Goal: Browse casually

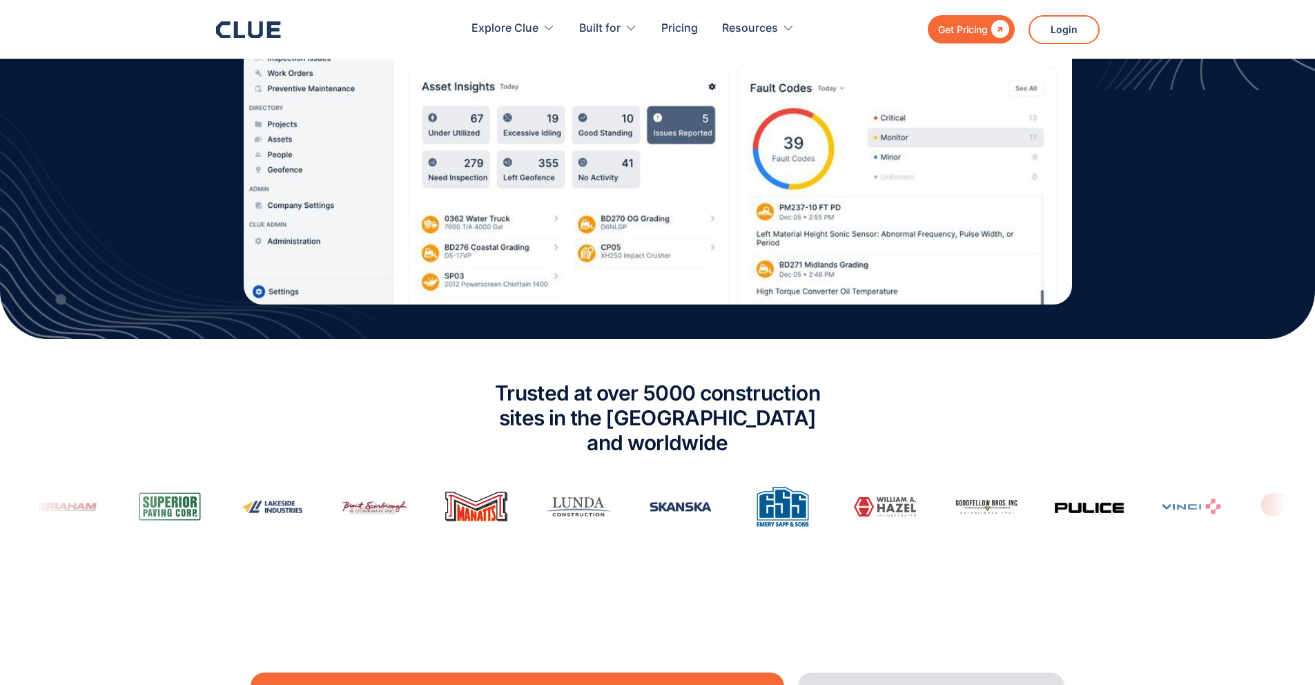
scroll to position [794, 0]
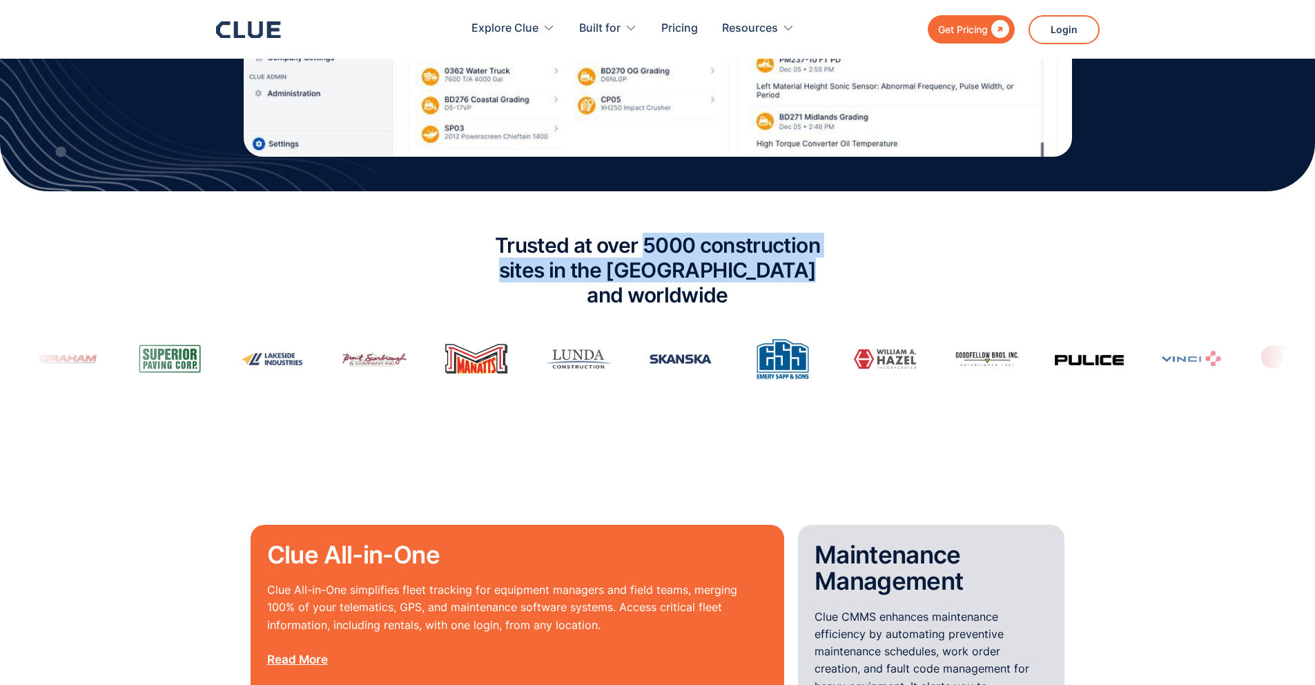
drag, startPoint x: 644, startPoint y: 255, endPoint x: 813, endPoint y: 279, distance: 170.7
click at [813, 279] on h2 "Trusted at over 5000 construction sites in the [GEOGRAPHIC_DATA] and worldwide" at bounding box center [658, 270] width 380 height 75
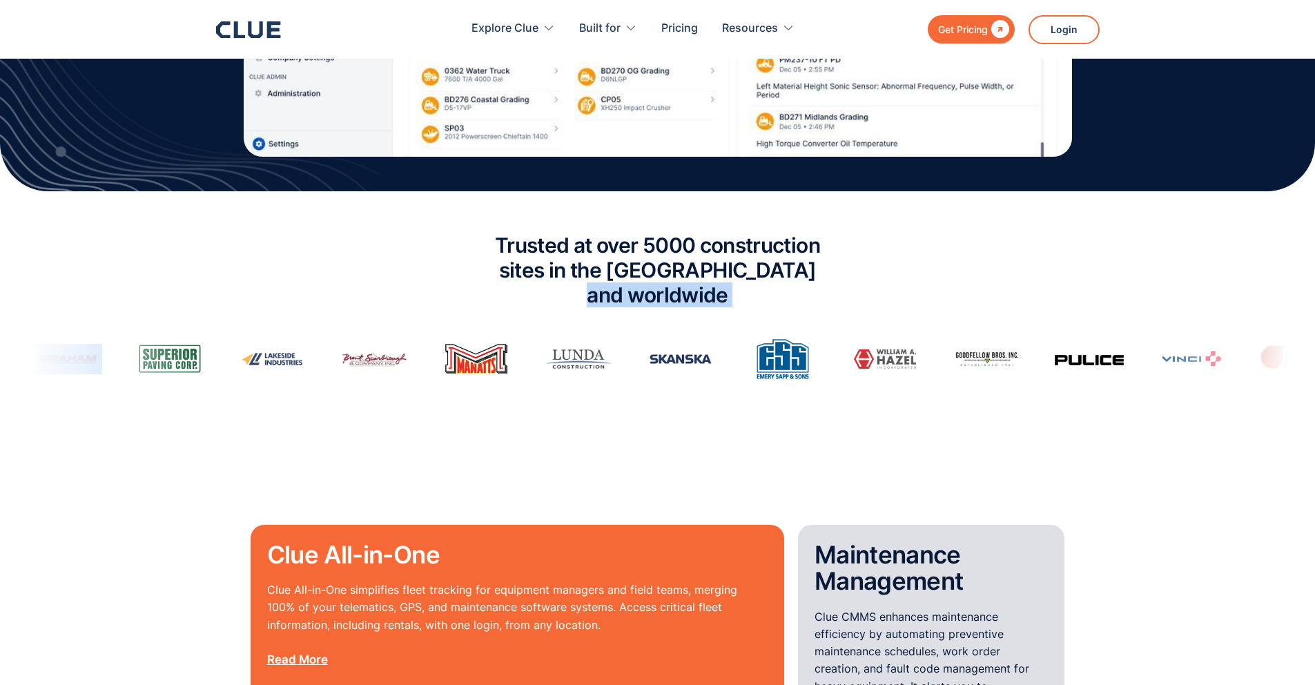
click at [813, 279] on h2 "Trusted at over 5000 construction sites in the [GEOGRAPHIC_DATA] and worldwide" at bounding box center [658, 270] width 380 height 75
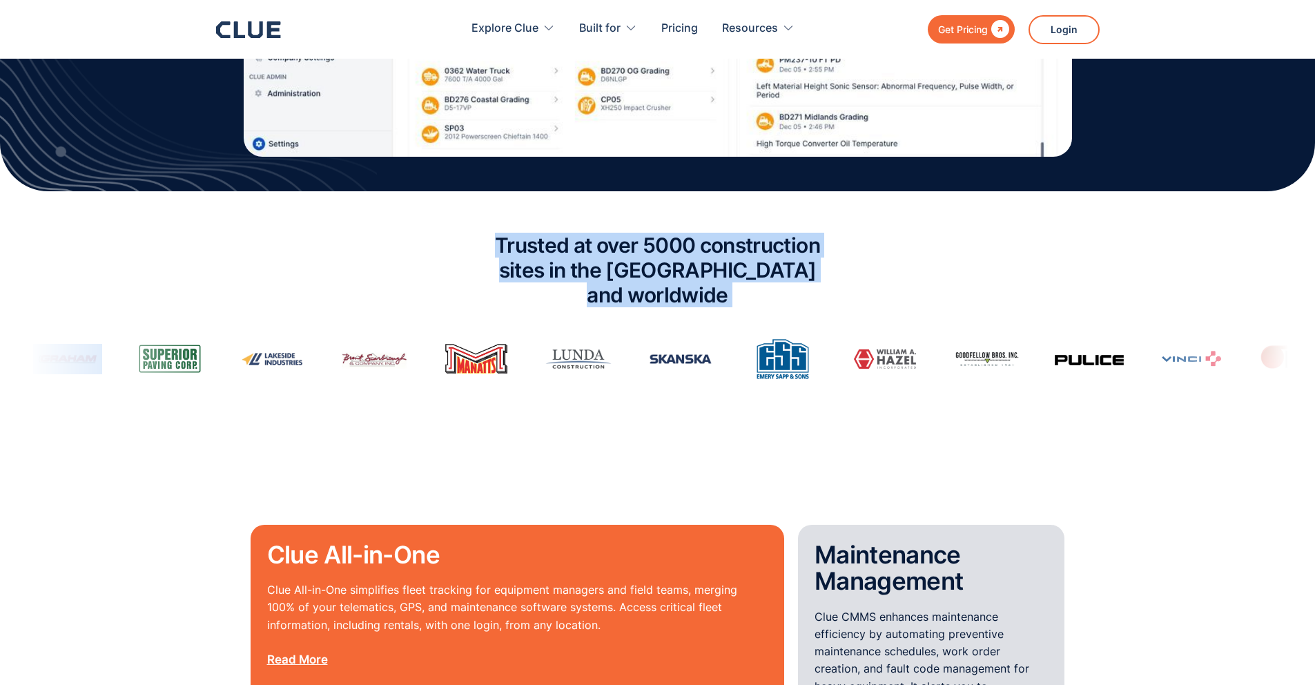
click at [813, 279] on h2 "Trusted at over 5000 construction sites in the [GEOGRAPHIC_DATA] and worldwide" at bounding box center [658, 270] width 380 height 75
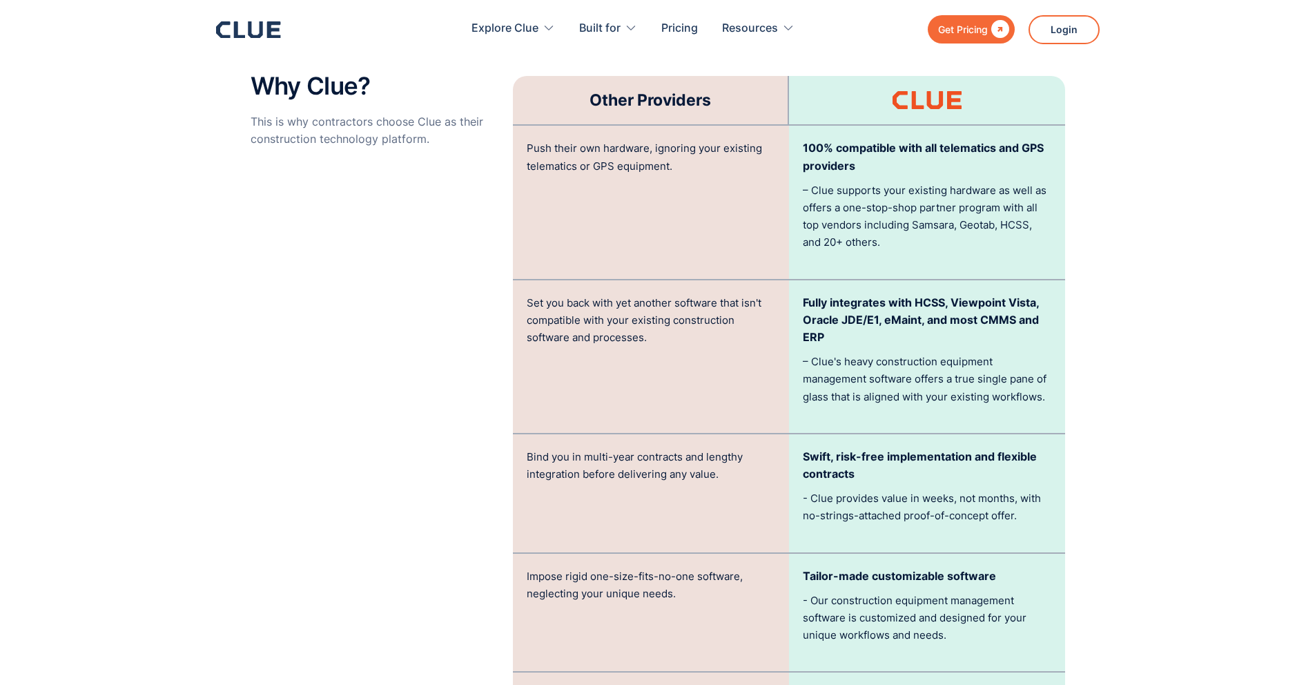
scroll to position [2763, 0]
drag, startPoint x: 662, startPoint y: 121, endPoint x: 685, endPoint y: 146, distance: 33.7
click at [685, 146] on p "Push their own hardware, ignoring your existing telematics or GPS equipment." at bounding box center [651, 155] width 248 height 35
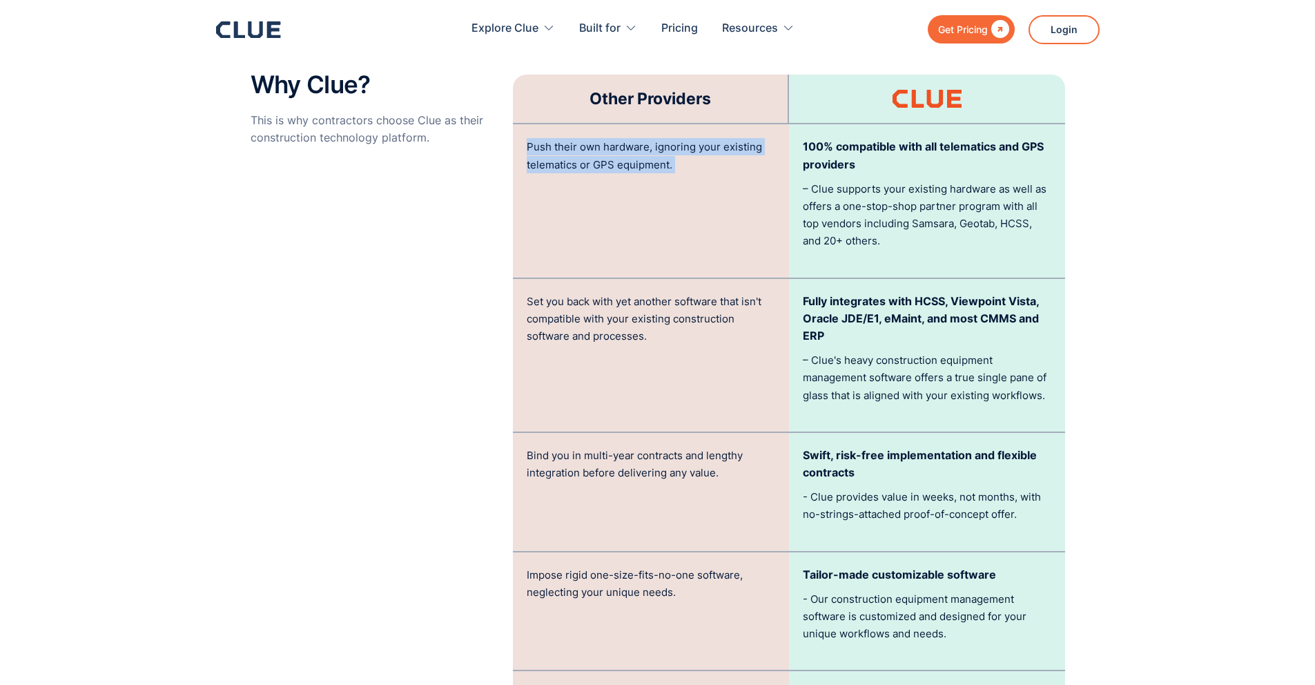
click at [685, 146] on p "Push their own hardware, ignoring your existing telematics or GPS equipment." at bounding box center [651, 155] width 248 height 35
click at [603, 295] on p "Set you back with yet another software that isn't compatible with your existing…" at bounding box center [651, 319] width 248 height 52
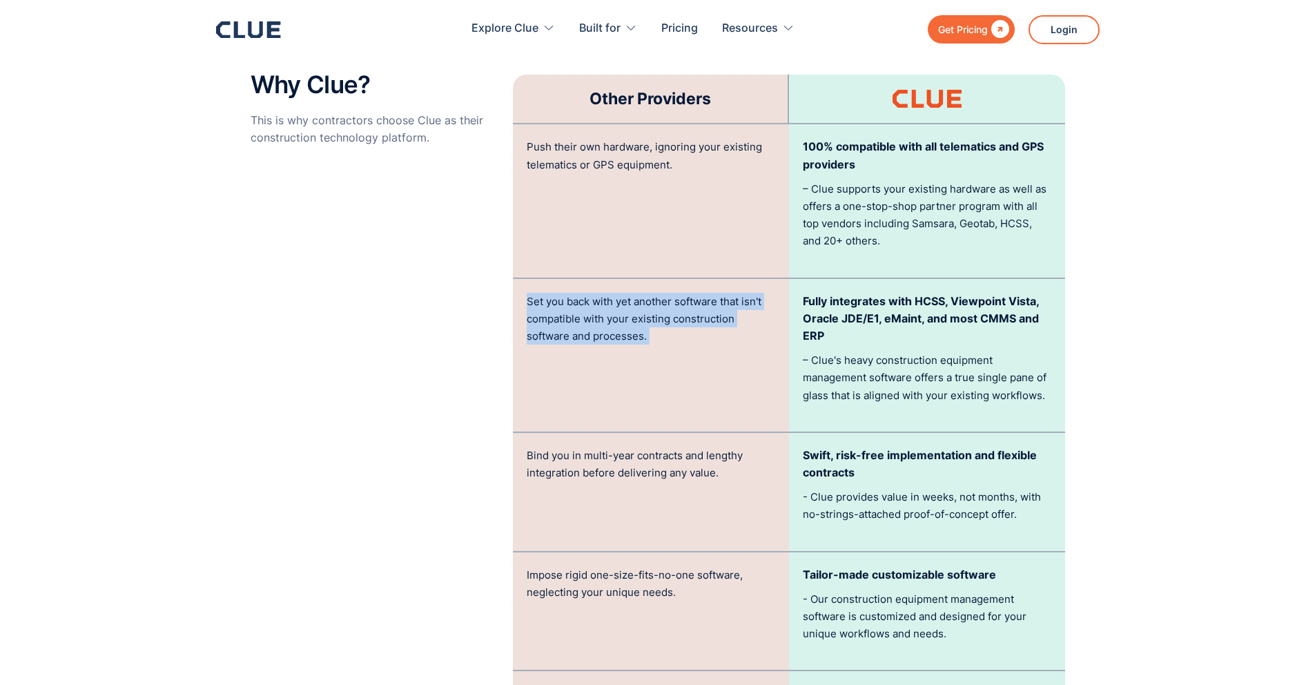
click at [603, 295] on p "Set you back with yet another software that isn't compatible with your existing…" at bounding box center [651, 319] width 248 height 52
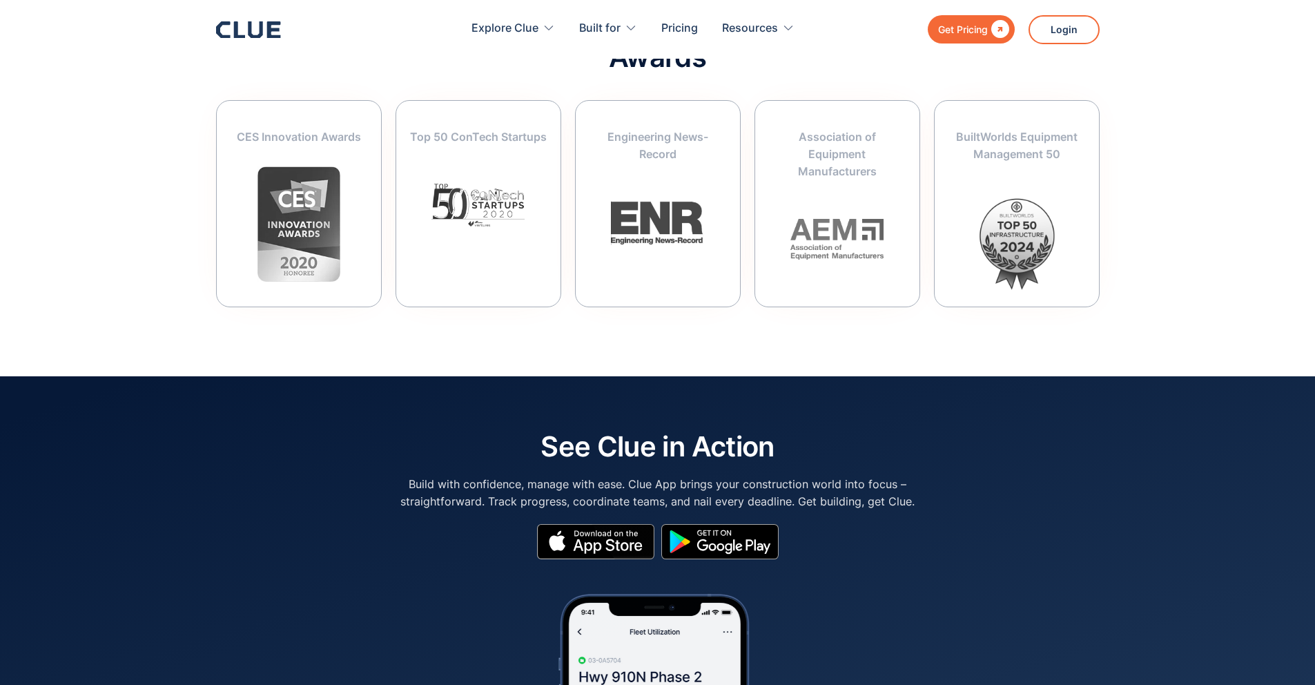
scroll to position [5491, 0]
